Goal: Information Seeking & Learning: Learn about a topic

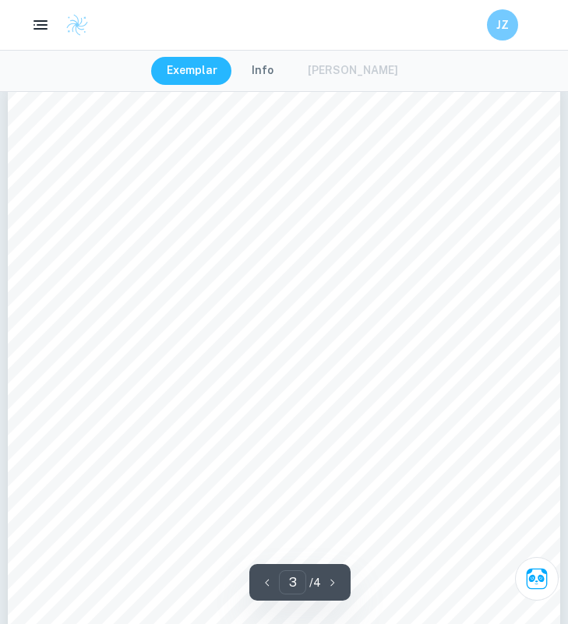
scroll to position [1683, 0]
click at [175, 320] on div "Improvisation is an important part of Commedia declare. Luckily, I have two oth…" at bounding box center [284, 481] width 552 height 781
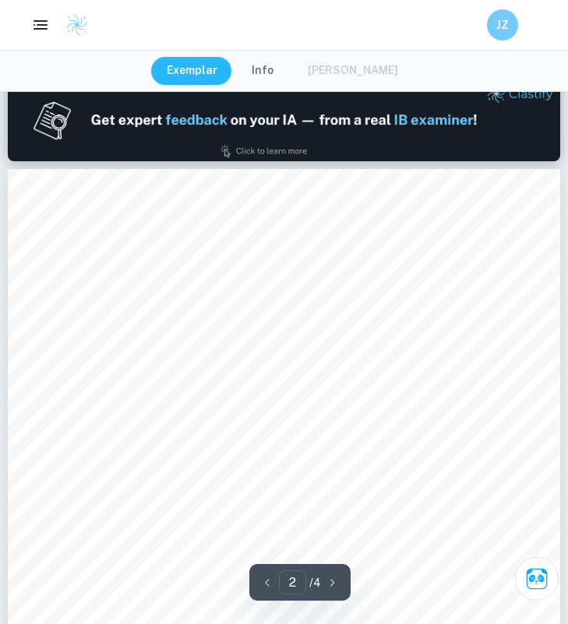
scroll to position [752, 0]
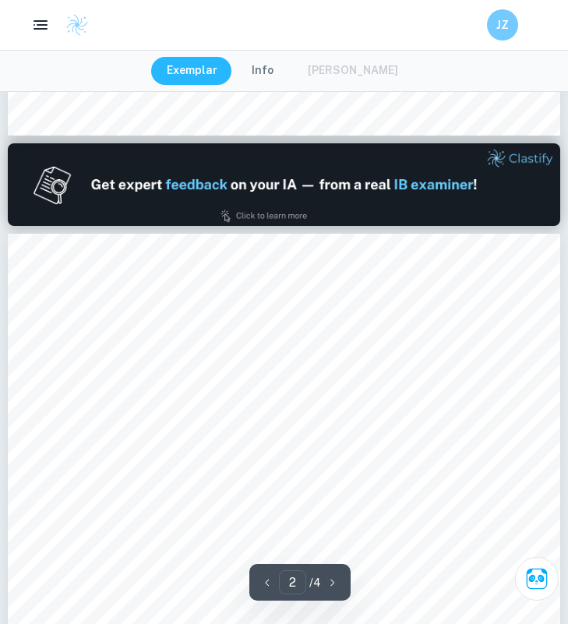
click at [347, 70] on div "Exemplar Info Mark Scheme" at bounding box center [284, 71] width 266 height 28
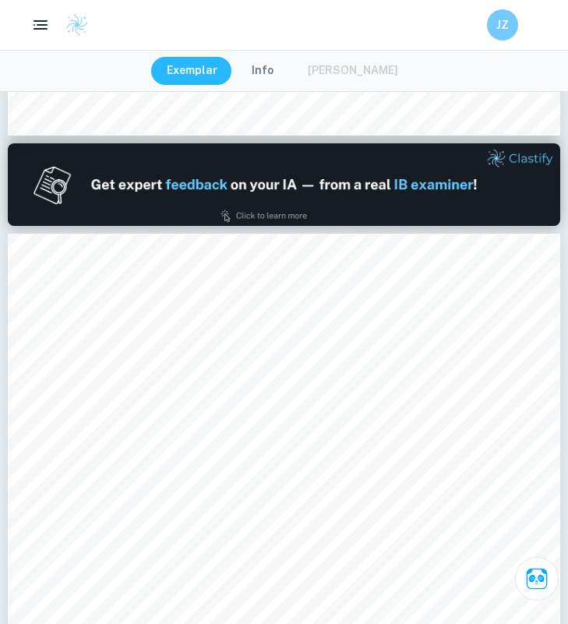
click at [330, 70] on div "Exemplar Info Mark Scheme" at bounding box center [284, 71] width 266 height 28
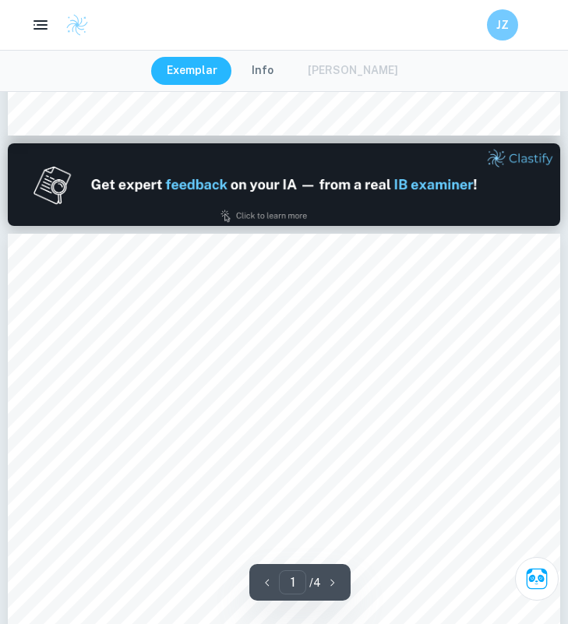
scroll to position [0, 0]
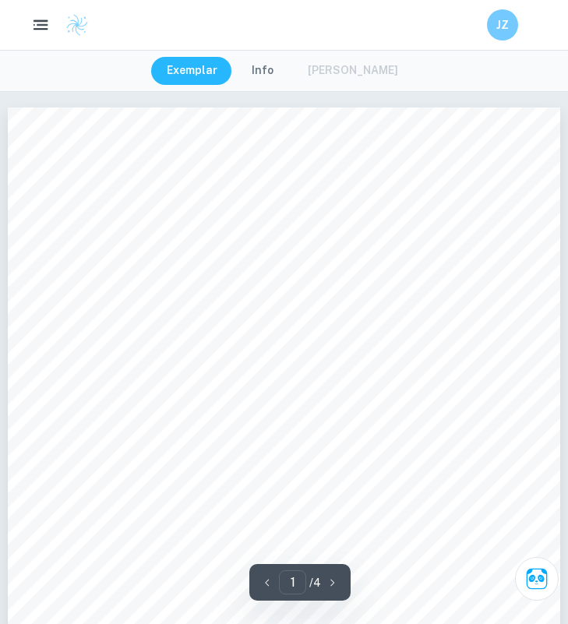
click at [43, 24] on rect "button" at bounding box center [43, 25] width 12 height 2
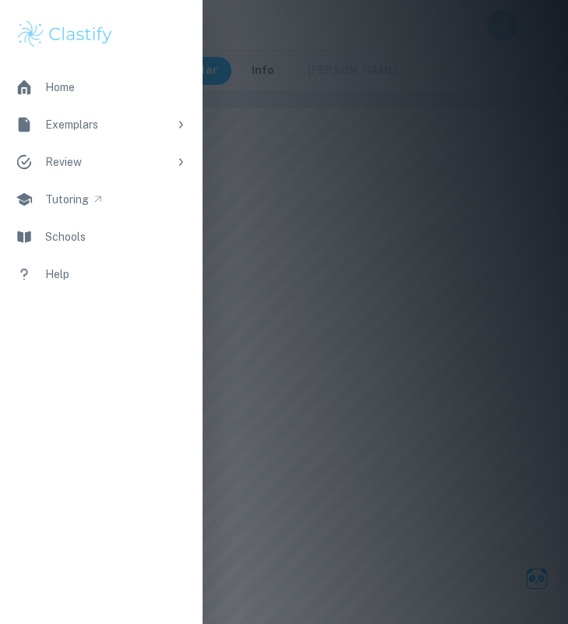
click at [399, 317] on div at bounding box center [284, 312] width 568 height 624
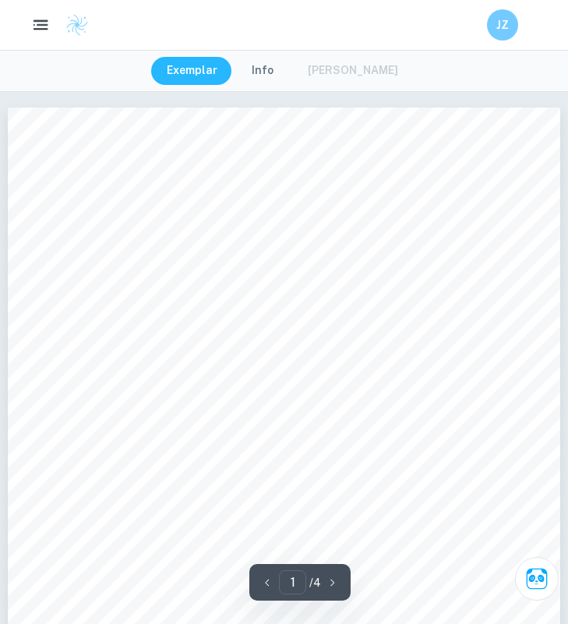
click at [329, 70] on div "Exemplar Info Mark Scheme" at bounding box center [284, 71] width 266 height 28
click at [259, 71] on button "Info" at bounding box center [262, 71] width 53 height 28
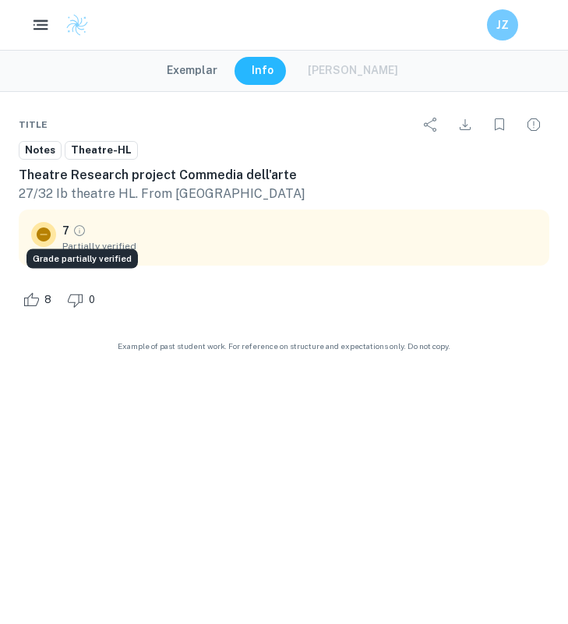
click at [73, 232] on icon "Grade partially verified" at bounding box center [79, 230] width 14 height 14
click at [42, 234] on icon at bounding box center [44, 234] width 14 height 14
click at [354, 79] on div "Exemplar Info Mark Scheme" at bounding box center [284, 71] width 266 height 28
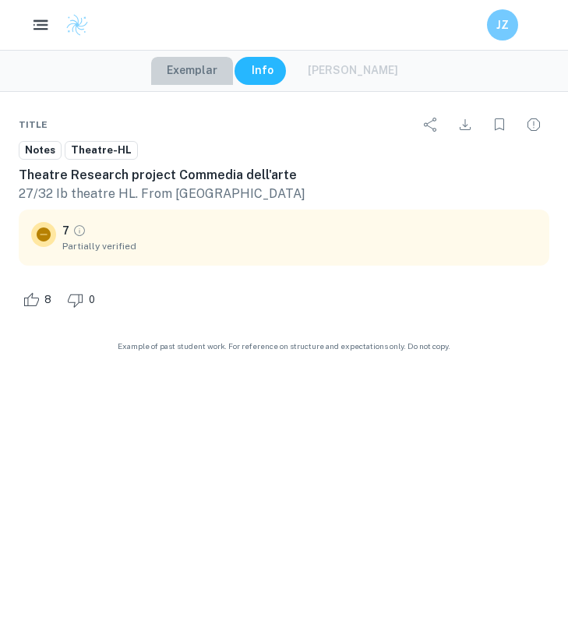
click at [216, 67] on button "Exemplar" at bounding box center [192, 71] width 82 height 28
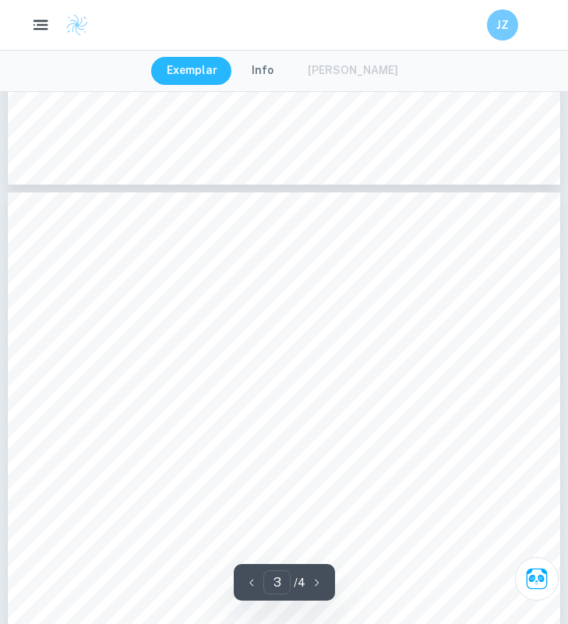
scroll to position [1482, 0]
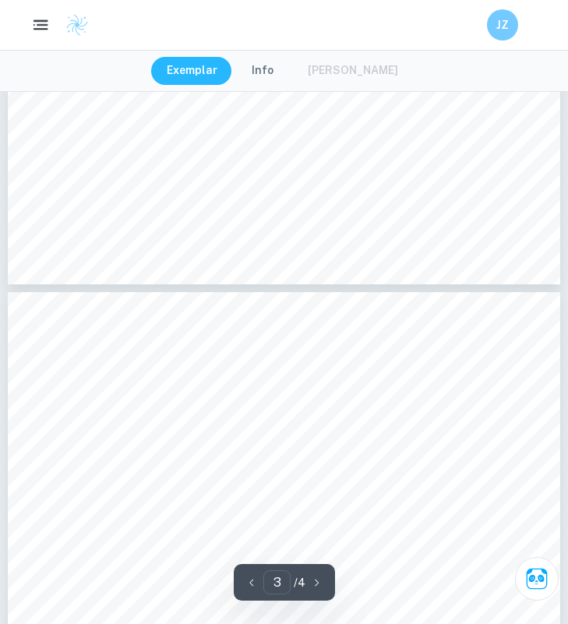
type input "2"
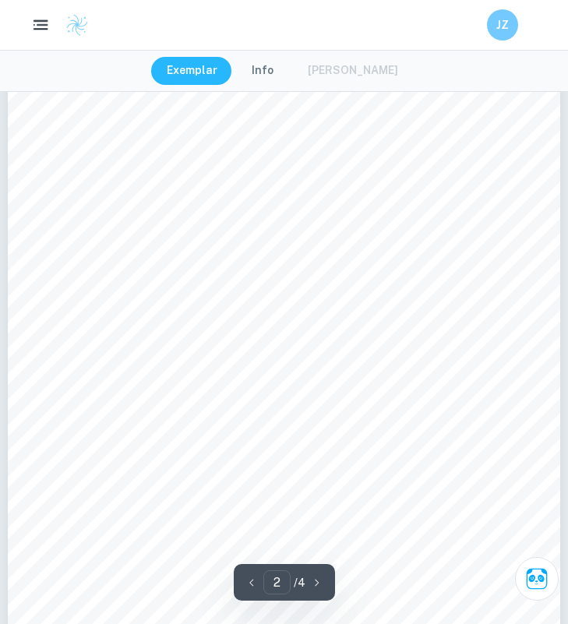
scroll to position [1017, 0]
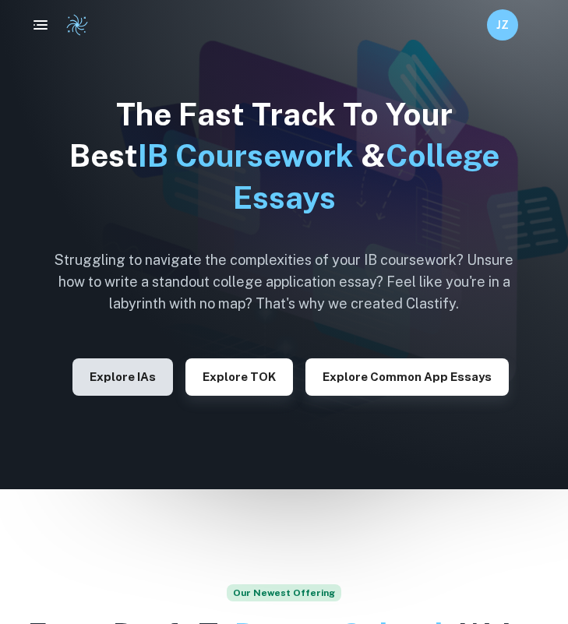
click at [122, 382] on button "Explore IAs" at bounding box center [122, 376] width 100 height 37
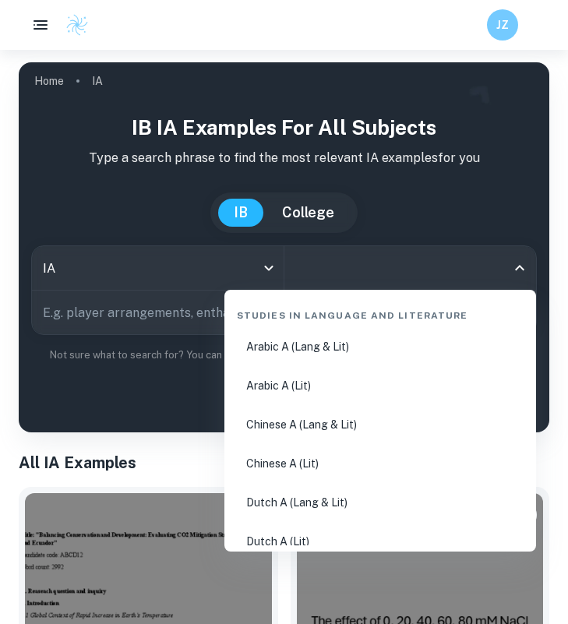
click at [334, 278] on input "All Subjects" at bounding box center [398, 268] width 215 height 30
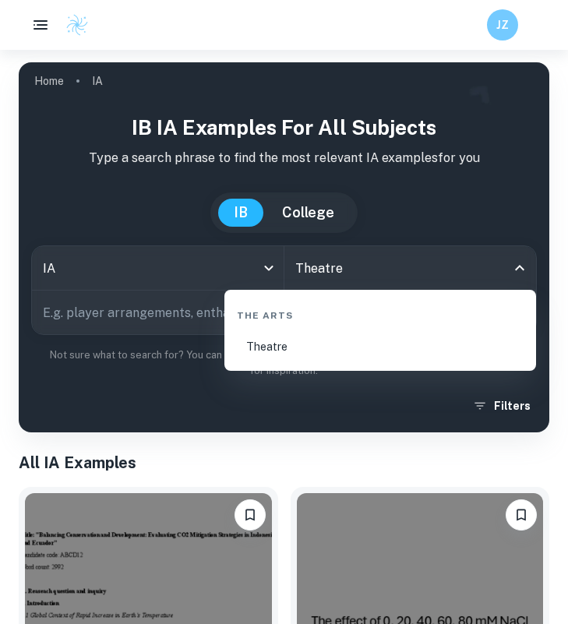
type input "Theatre"
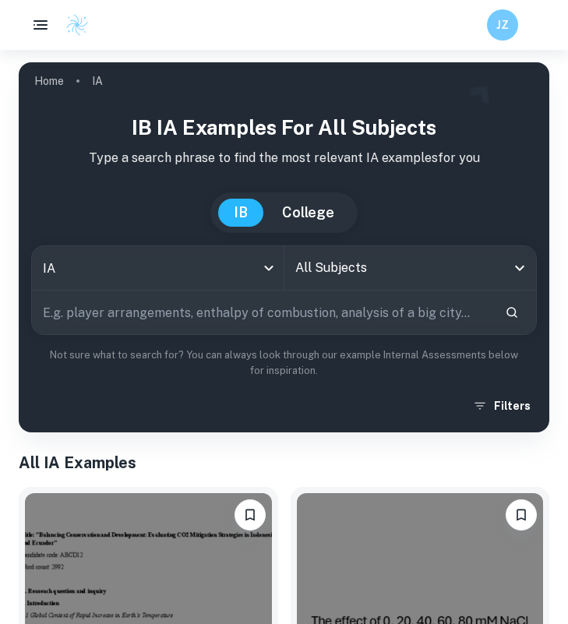
click at [128, 322] on input "text" at bounding box center [262, 312] width 460 height 44
click at [111, 272] on body "We value your privacy We use cookies to enhance your browsing experience, serve…" at bounding box center [284, 362] width 568 height 624
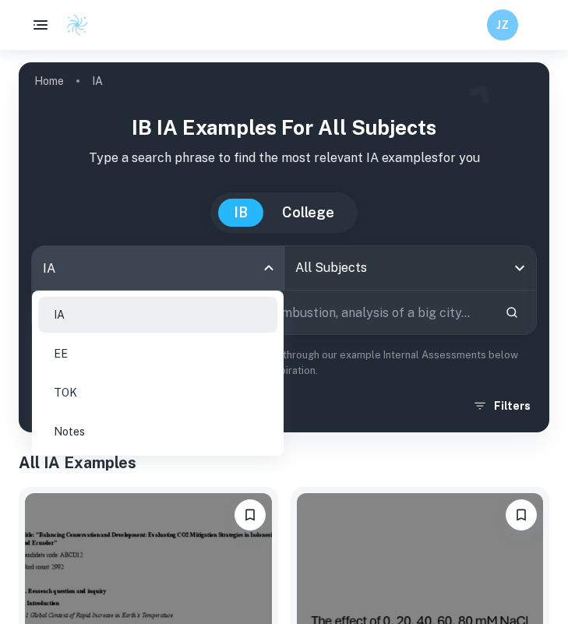
click at [357, 272] on div at bounding box center [284, 312] width 568 height 624
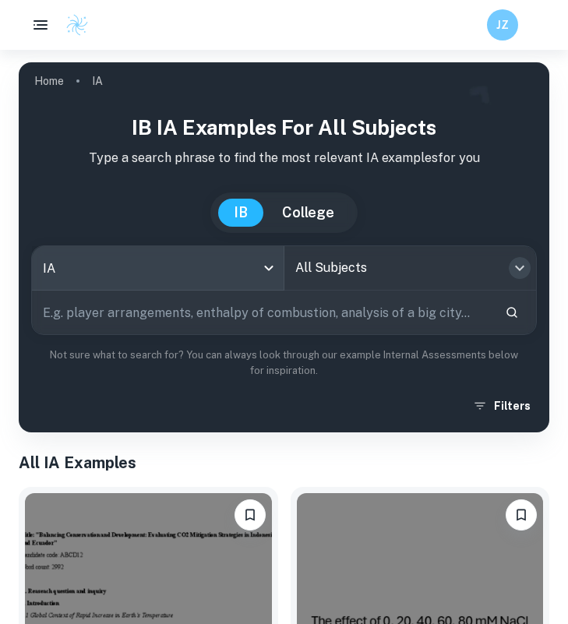
click at [521, 267] on icon "Open" at bounding box center [519, 268] width 9 height 5
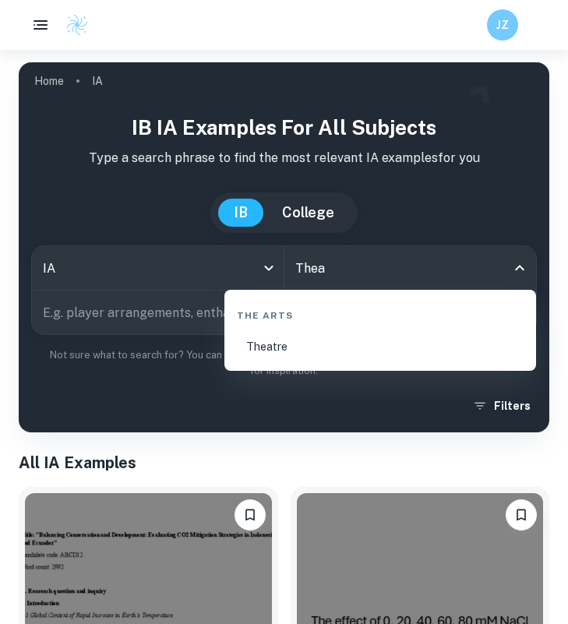
click at [275, 342] on li "Theatre" at bounding box center [379, 347] width 299 height 36
type input "Theatre"
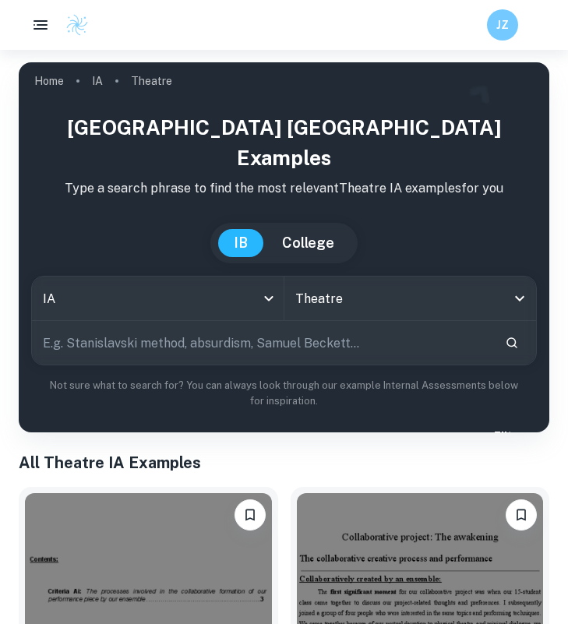
click at [100, 321] on input "text" at bounding box center [262, 343] width 460 height 44
type input "Research"
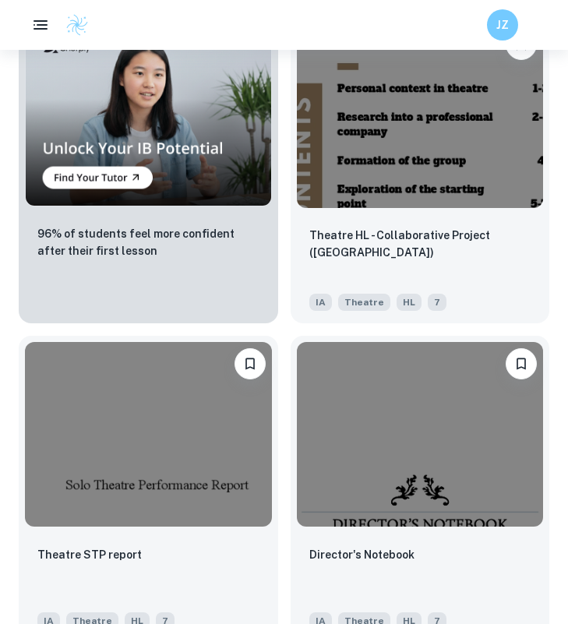
scroll to position [1437, 0]
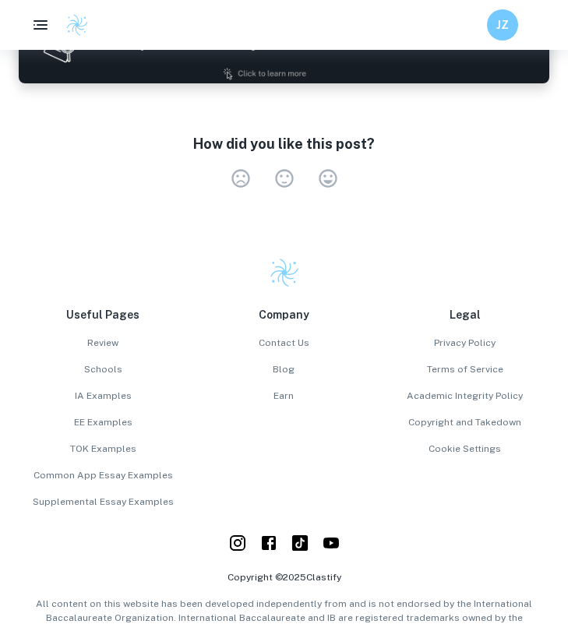
scroll to position [2431, 0]
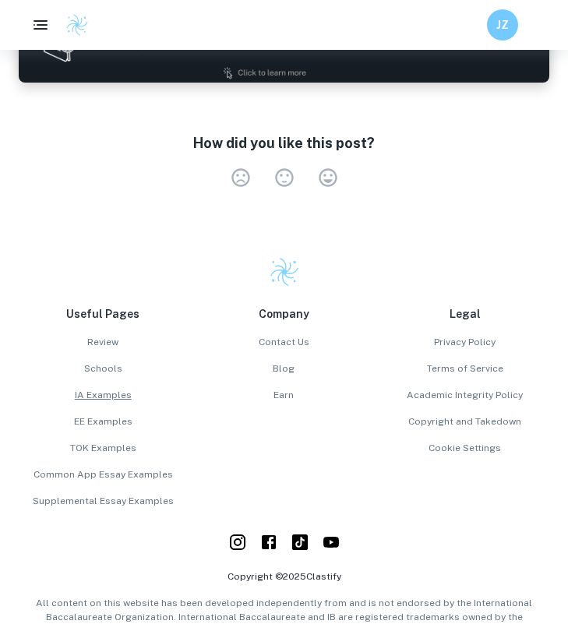
click at [105, 388] on link "IA Examples" at bounding box center [103, 395] width 168 height 14
